Goal: Navigation & Orientation: Go to known website

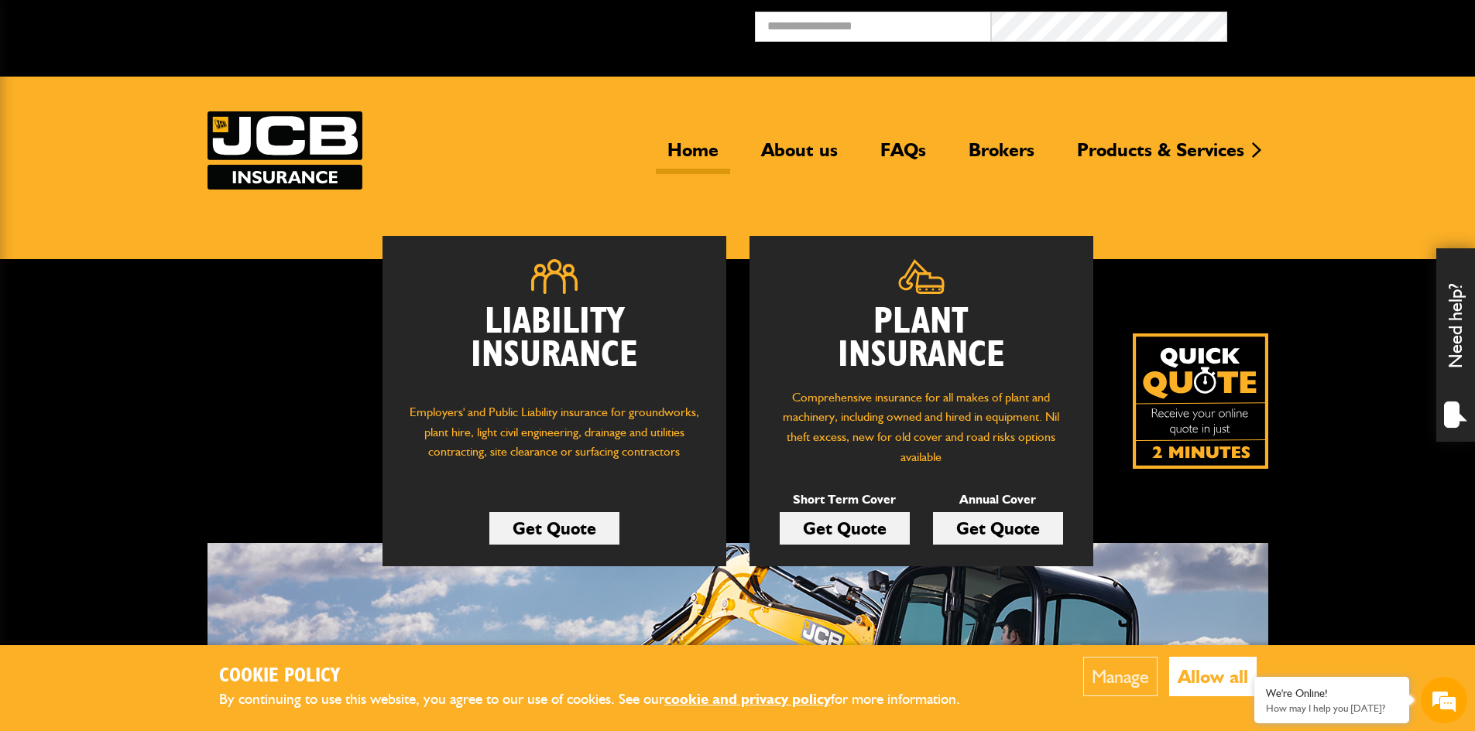
click at [684, 149] on link "Home" at bounding box center [693, 157] width 74 height 36
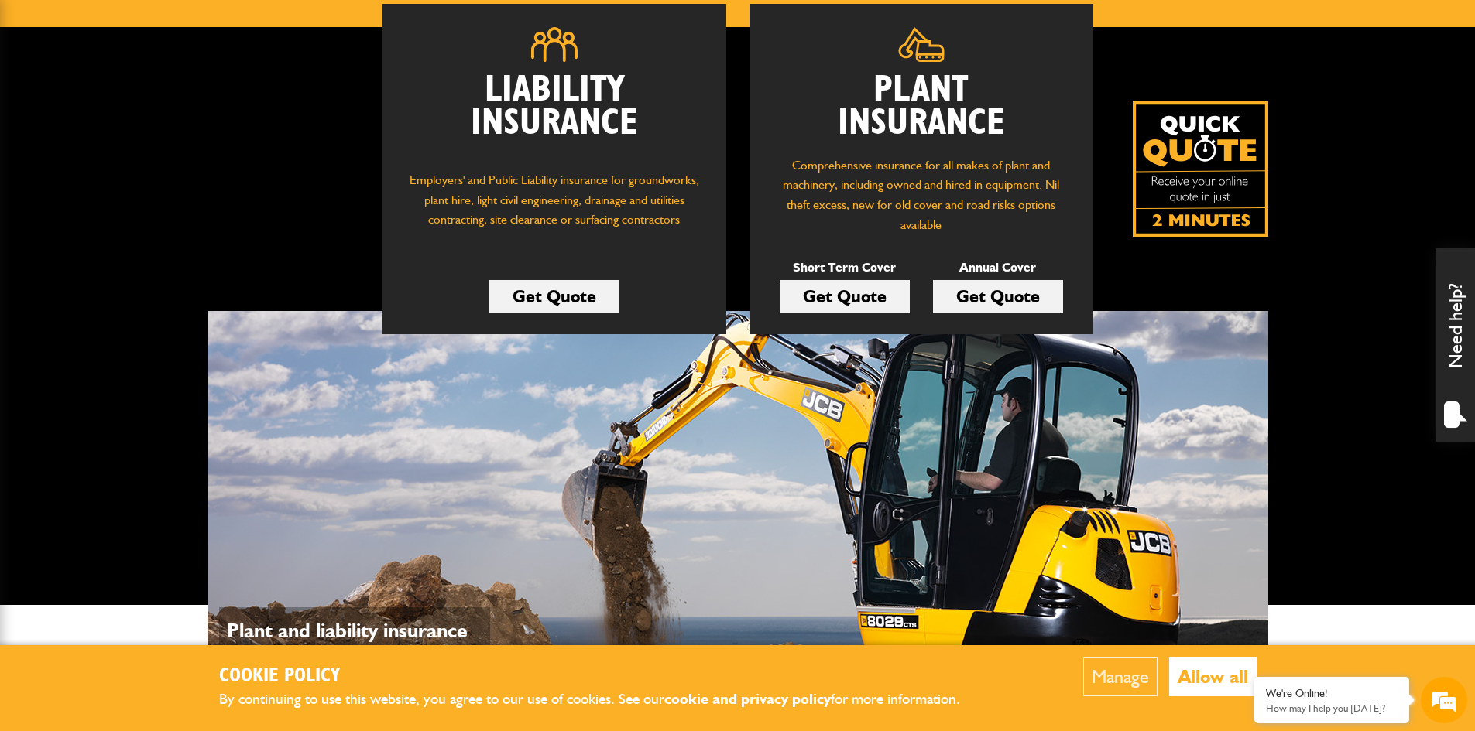
click at [1215, 673] on button "Allow all" at bounding box center [1212, 676] width 87 height 39
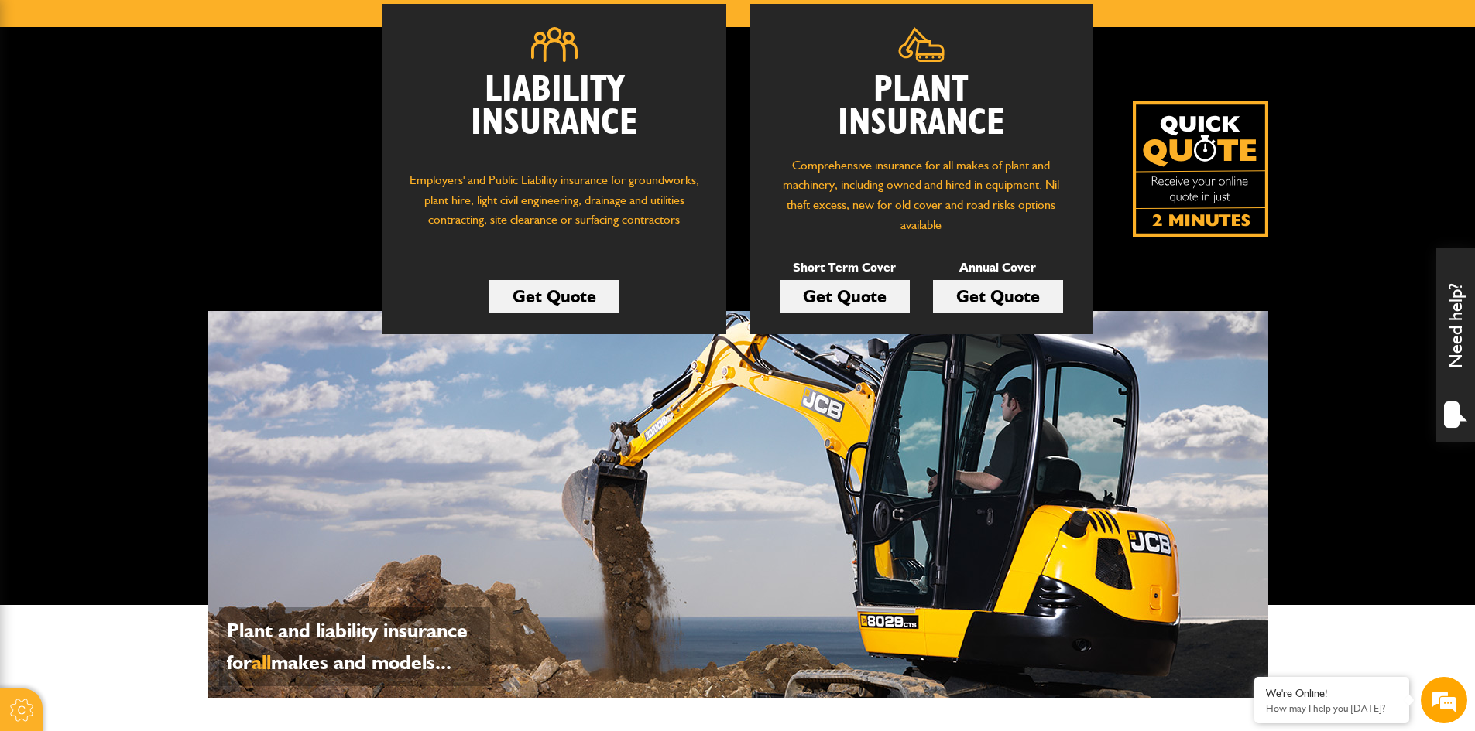
scroll to position [0, 0]
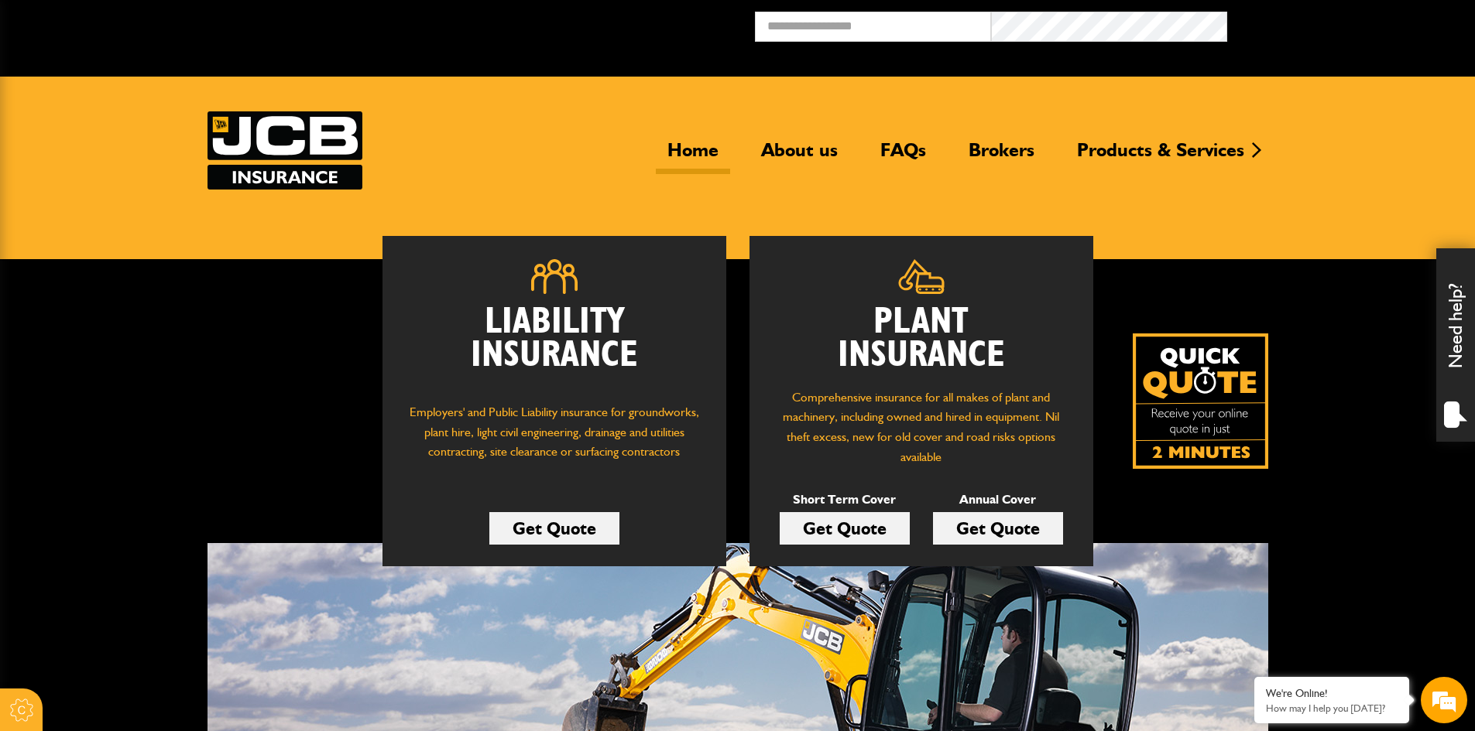
click at [323, 139] on img at bounding box center [284, 150] width 155 height 78
